Goal: Find specific page/section: Find specific page/section

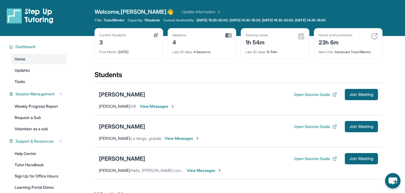
click at [128, 160] on div "[PERSON_NAME]" at bounding box center [122, 159] width 46 height 8
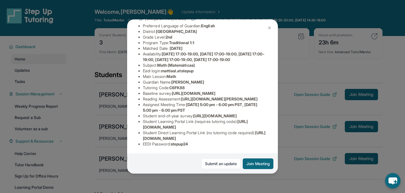
scroll to position [89, 0]
drag, startPoint x: 240, startPoint y: 74, endPoint x: 140, endPoint y: 63, distance: 100.6
click at [140, 63] on div "Mattias Lozano Guardian: Maria Lozano Student Information https://student-porta…" at bounding box center [202, 96] width 151 height 155
copy span "https://airtable.com/apprlfn8WjpjBUn2G/shrK0QR6AaNyG5psY?prefill_Type%20of%20Fo…"
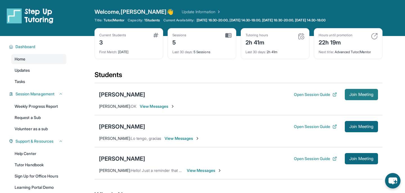
click at [361, 96] on span "Join Meeting" at bounding box center [362, 94] width 24 height 3
click at [133, 96] on div "[PERSON_NAME]" at bounding box center [122, 95] width 46 height 8
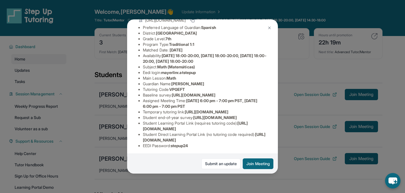
scroll to position [47, 0]
click at [298, 93] on div "[PERSON_NAME] Guardian: [PERSON_NAME] Student Information [URL][DOMAIN_NAME] Pr…" at bounding box center [202, 96] width 405 height 193
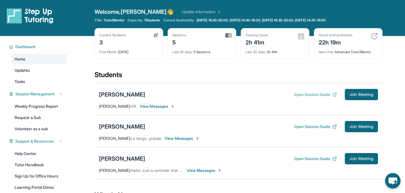
click at [301, 95] on button "Open Session Guide" at bounding box center [315, 95] width 43 height 6
click at [127, 94] on div "[PERSON_NAME]" at bounding box center [122, 95] width 46 height 8
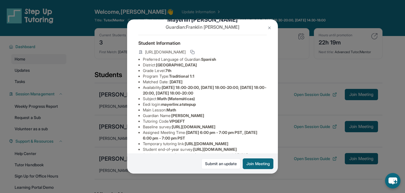
scroll to position [16, 0]
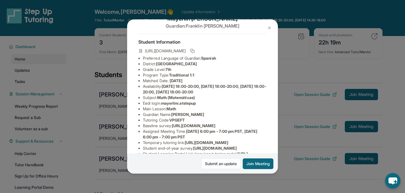
click at [148, 103] on li "Eedi login : mayerlinr.atstepup" at bounding box center [205, 104] width 124 height 6
copy li "Eedi"
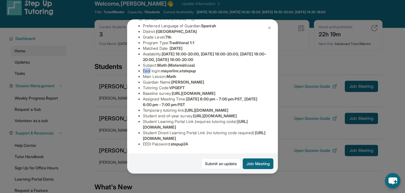
scroll to position [9, 0]
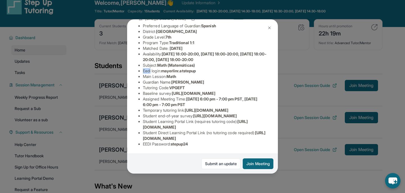
click at [270, 30] on img at bounding box center [270, 28] width 5 height 5
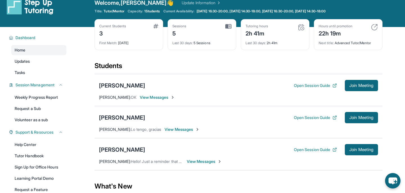
scroll to position [17, 0]
